Goal: Find contact information: Find contact information

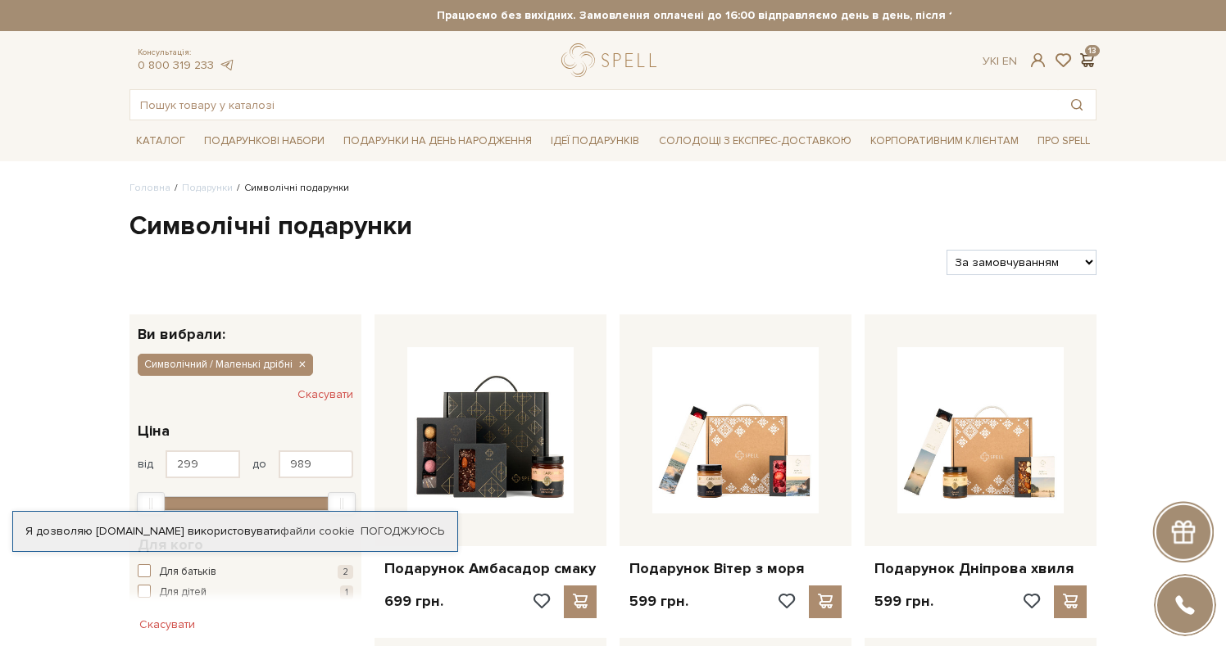
click at [1086, 56] on span at bounding box center [1087, 60] width 20 height 17
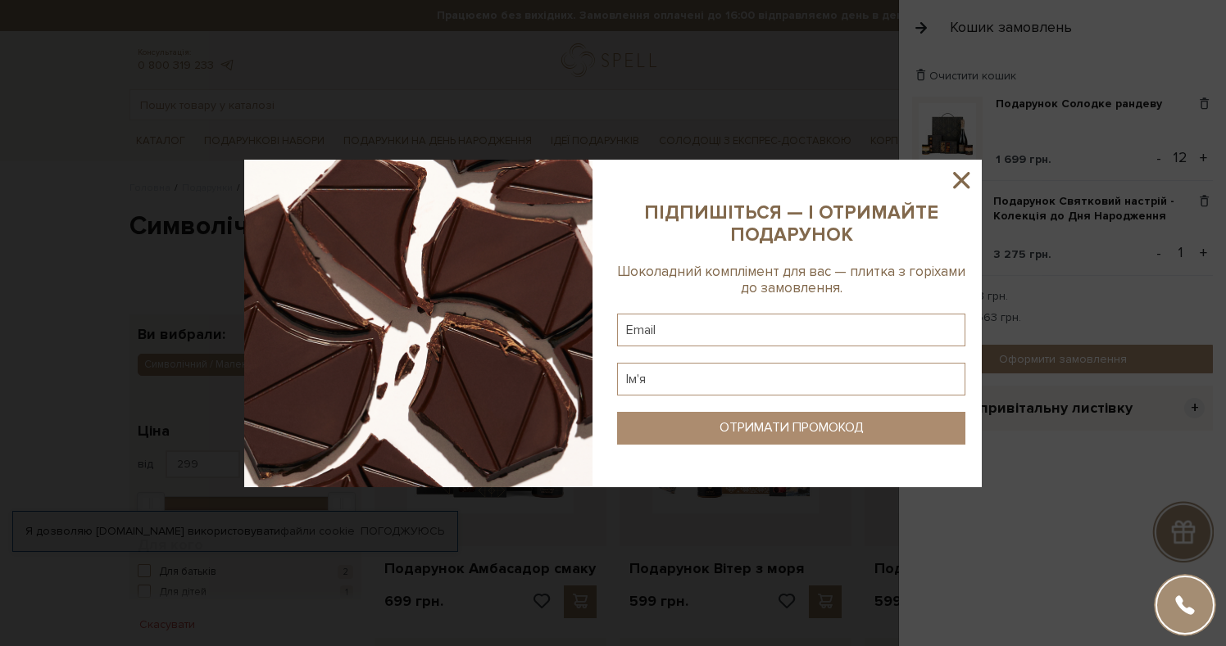
click at [965, 181] on icon at bounding box center [961, 180] width 28 height 28
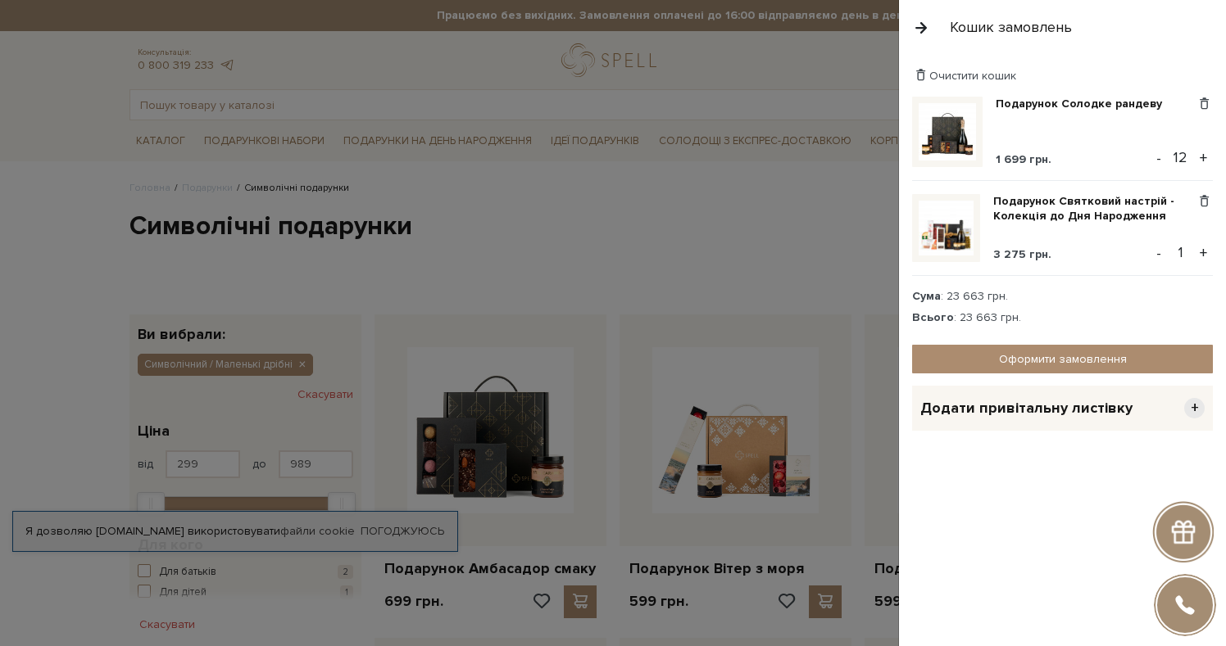
click at [822, 75] on div at bounding box center [613, 323] width 1226 height 646
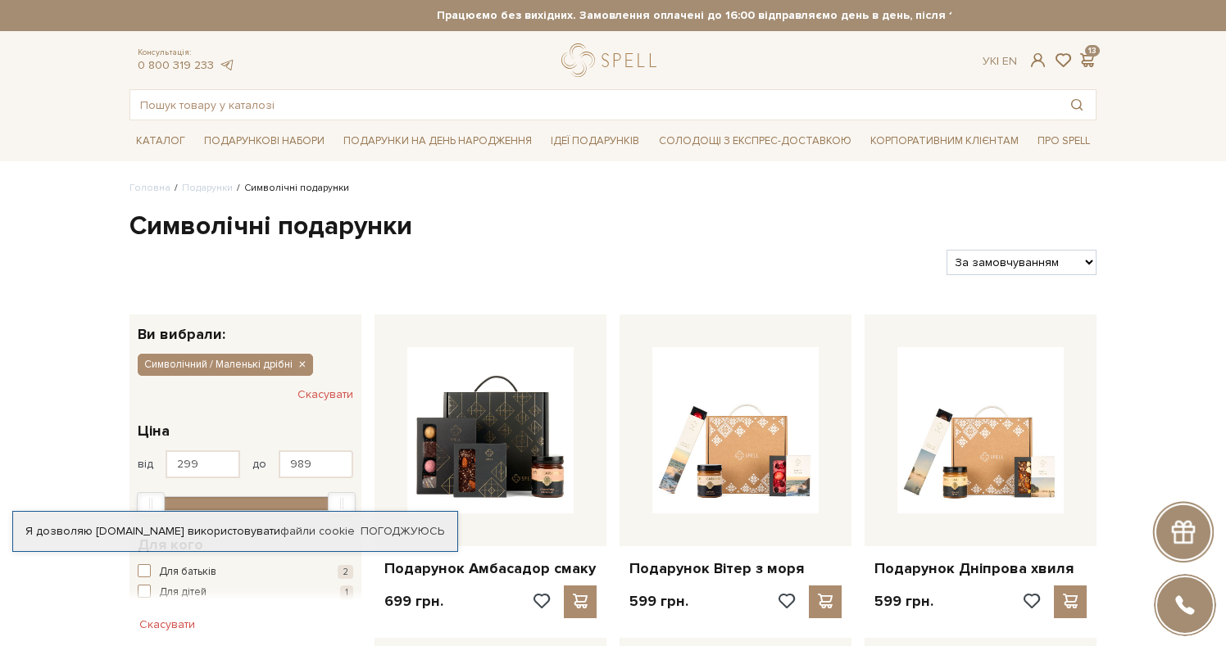
click at [1194, 612] on div at bounding box center [1184, 605] width 59 height 59
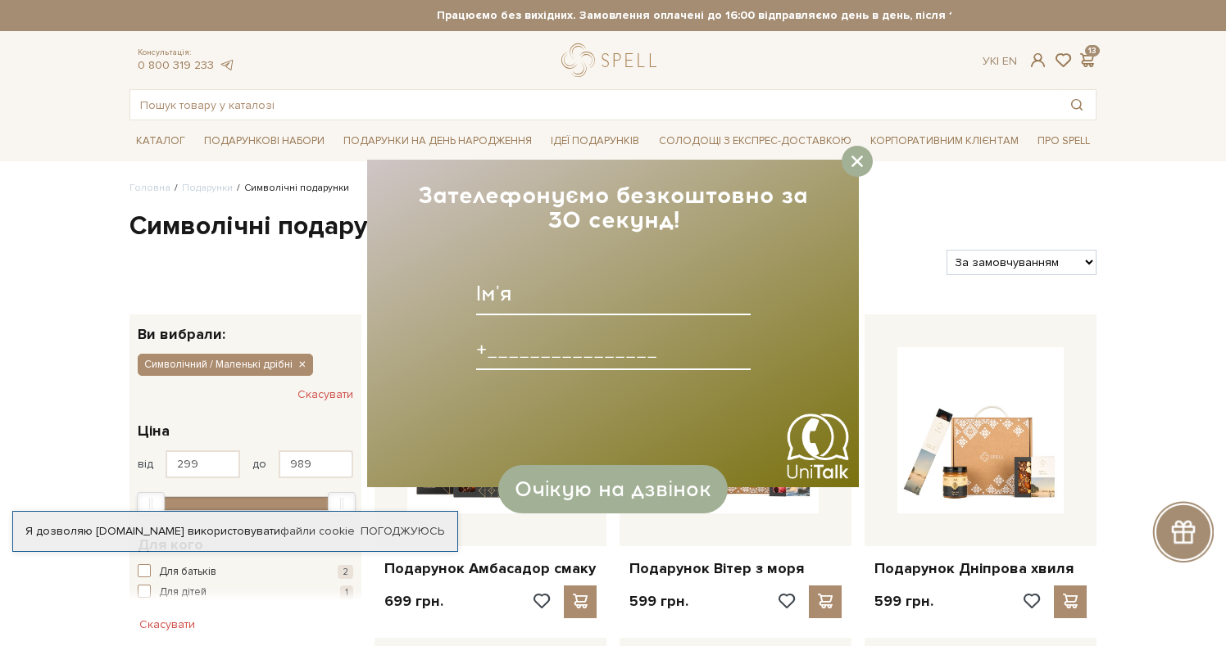
click at [551, 306] on input at bounding box center [613, 294] width 274 height 43
type input "[PERSON_NAME]"
click at [519, 347] on input at bounding box center [613, 349] width 274 height 43
click at [501, 352] on input "[PHONE_NUMBER]______" at bounding box center [613, 349] width 274 height 43
click at [515, 347] on input "[PHONE_NUMBER]____" at bounding box center [613, 349] width 274 height 43
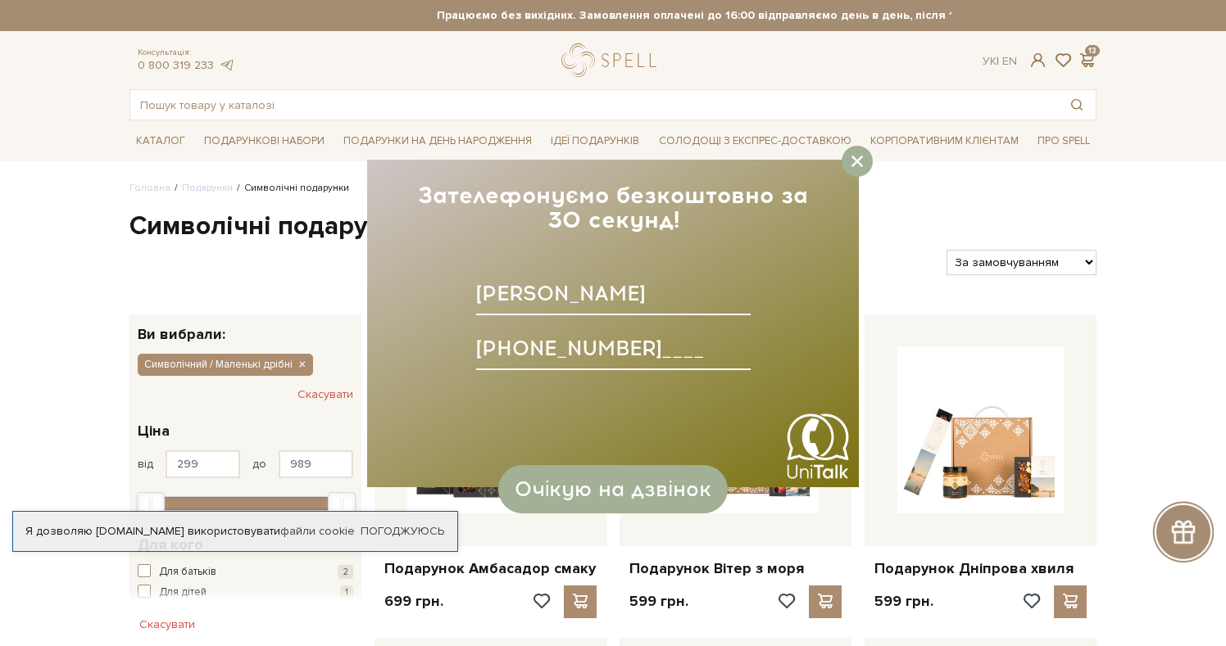
type input "[PHONE_NUMBER]____"
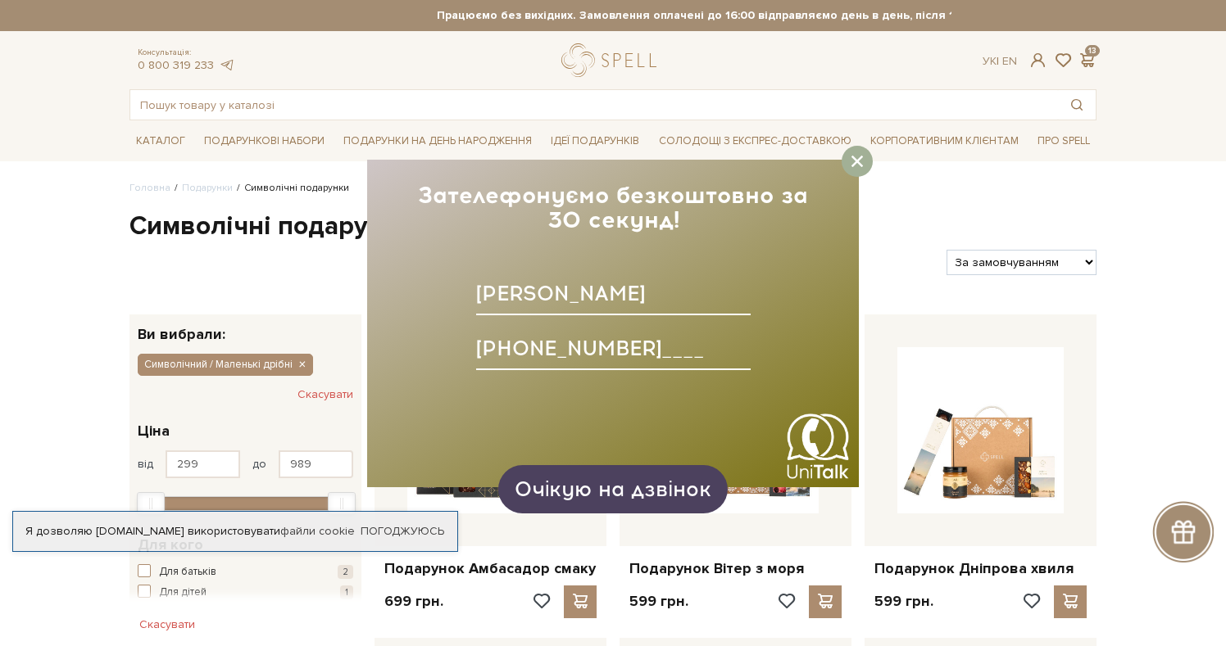
click at [590, 499] on span "Очікую на дзвінок" at bounding box center [612, 489] width 197 height 25
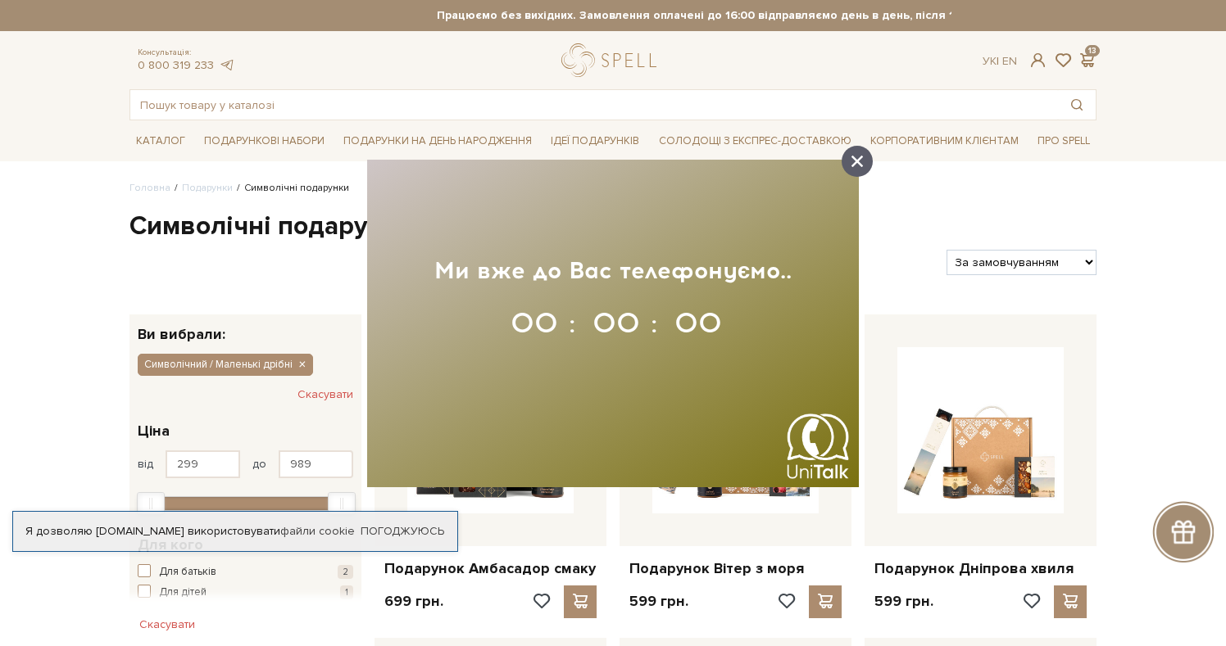
click at [863, 156] on div at bounding box center [856, 161] width 31 height 31
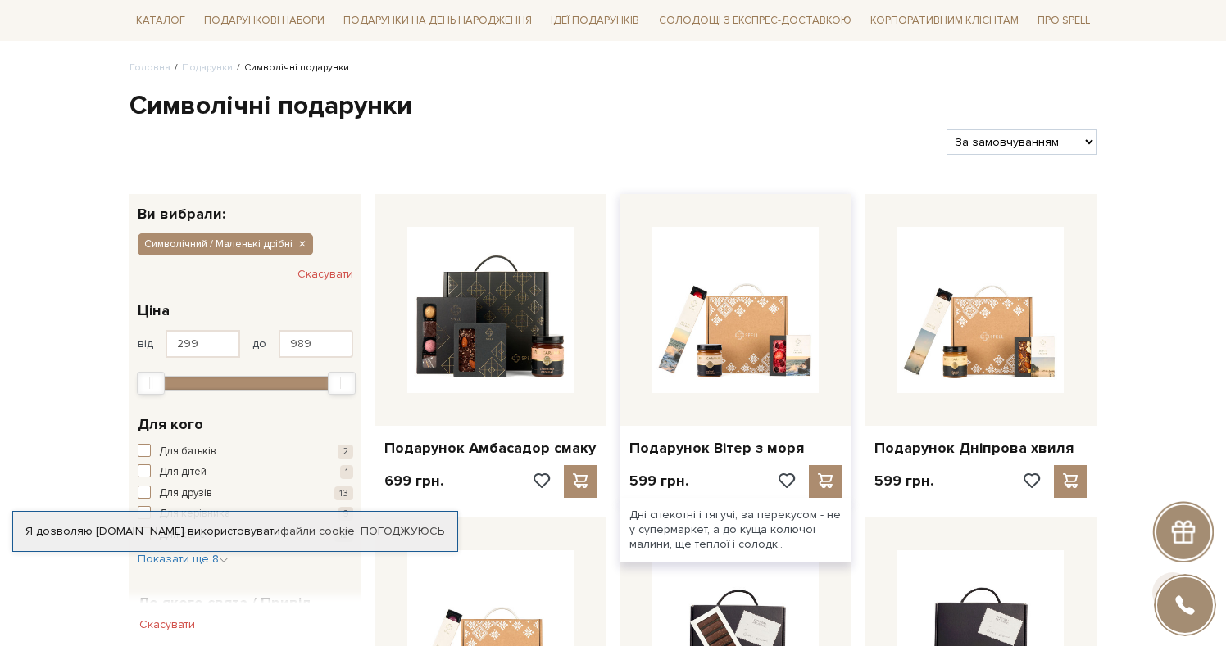
scroll to position [212, 0]
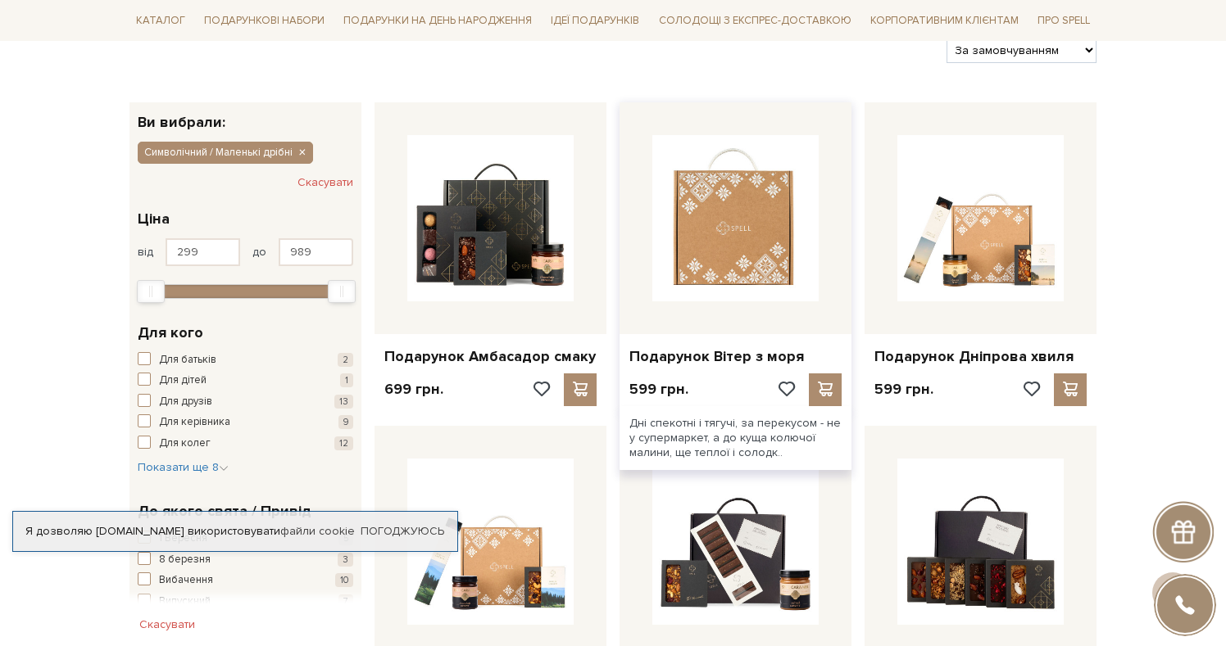
click at [741, 184] on img at bounding box center [735, 218] width 166 height 166
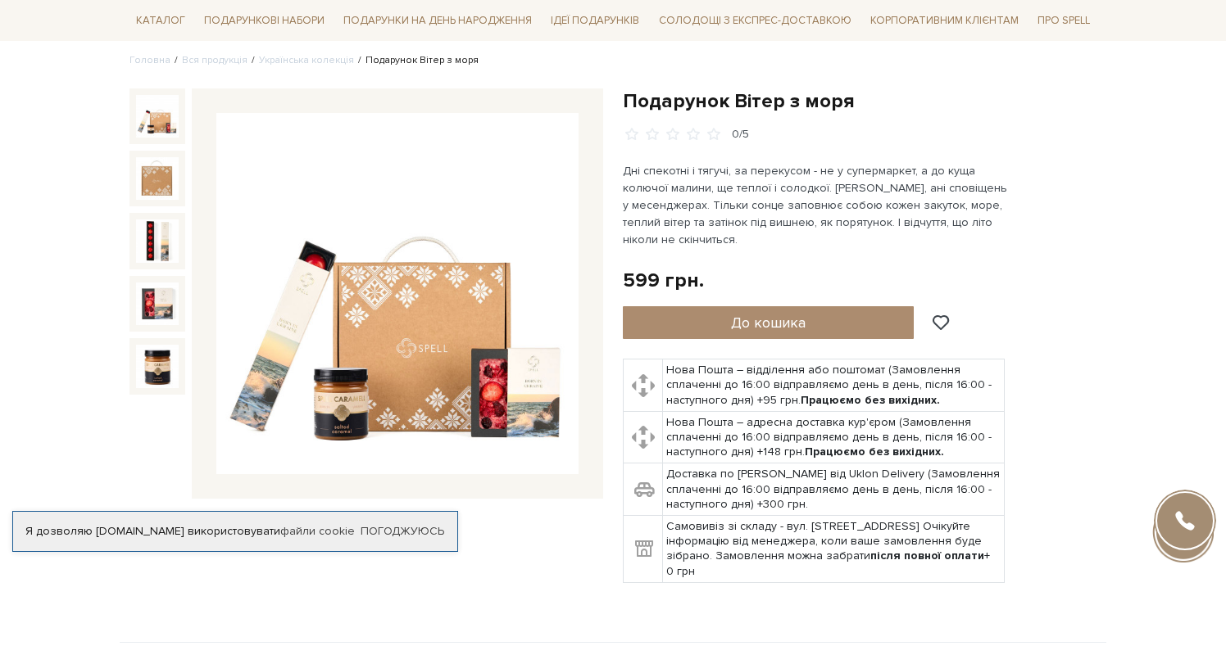
scroll to position [129, 0]
